Goal: Find specific page/section: Find specific page/section

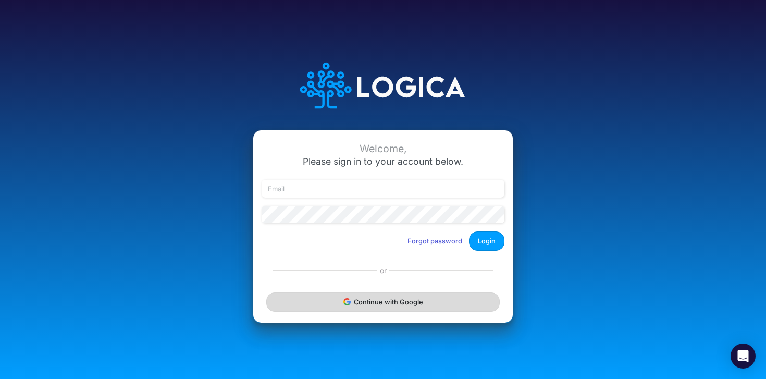
click at [380, 304] on button "Continue with Google" at bounding box center [383, 301] width 234 height 19
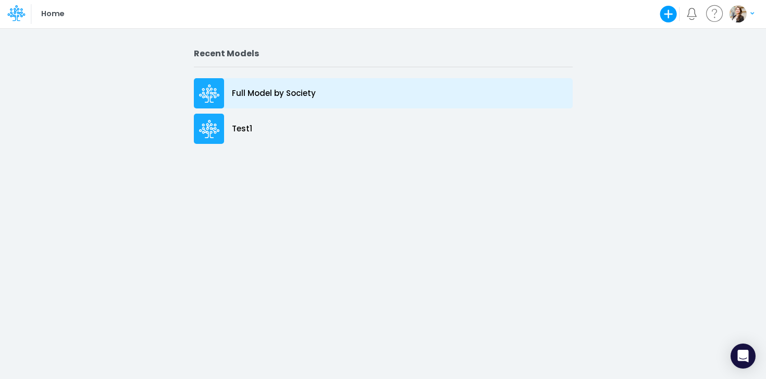
click at [218, 88] on icon at bounding box center [209, 93] width 21 height 19
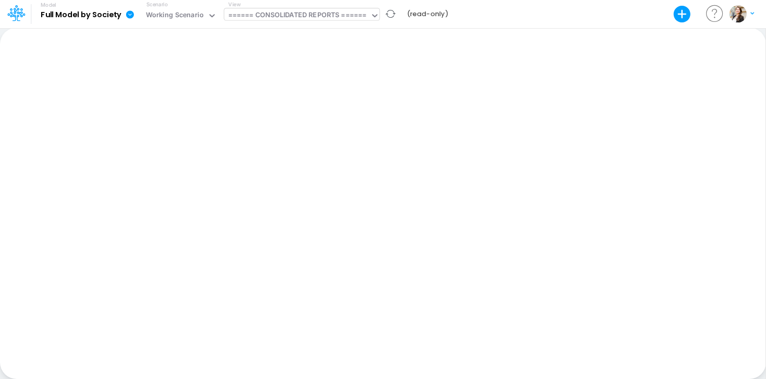
click at [293, 17] on div "====== CONSOLIDATED REPORTS ======" at bounding box center [297, 16] width 139 height 12
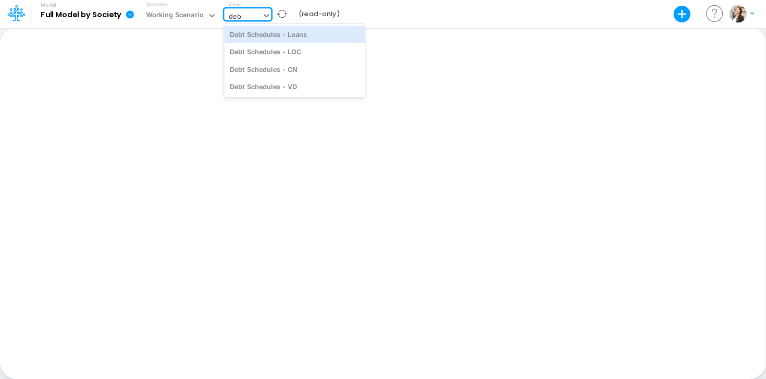
type input "debt"
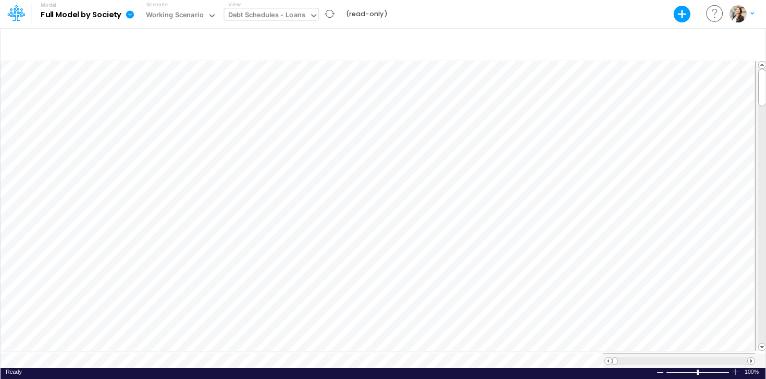
scroll to position [5, 1]
